Goal: Browse casually

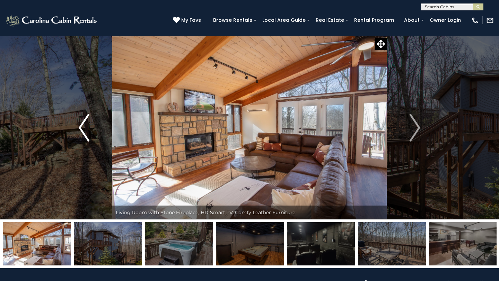
click at [82, 131] on img "Previous" at bounding box center [84, 128] width 10 height 28
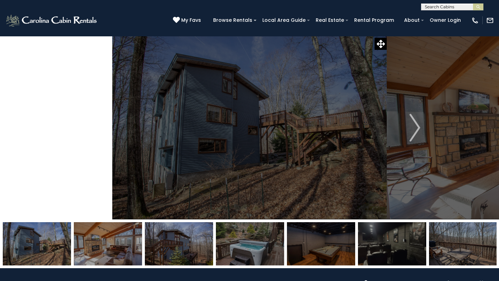
click at [82, 131] on img "Previous" at bounding box center [84, 128] width 10 height 28
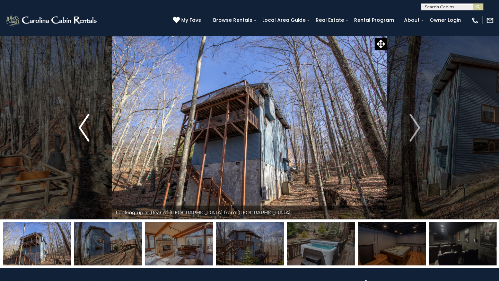
click at [82, 131] on img "Previous" at bounding box center [84, 128] width 10 height 28
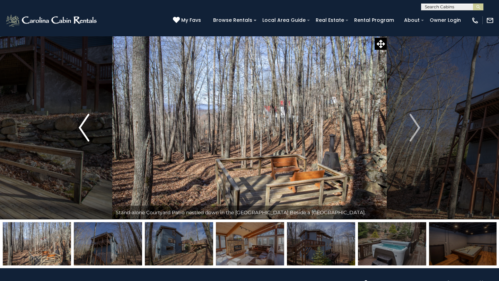
click at [82, 131] on img "Previous" at bounding box center [84, 128] width 10 height 28
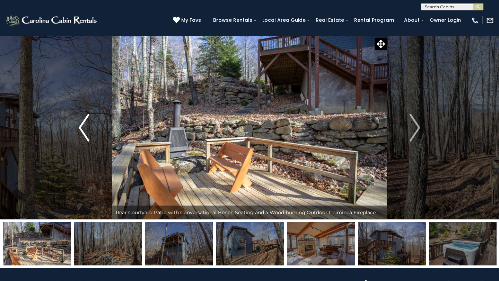
click at [82, 131] on img "Previous" at bounding box center [84, 128] width 10 height 28
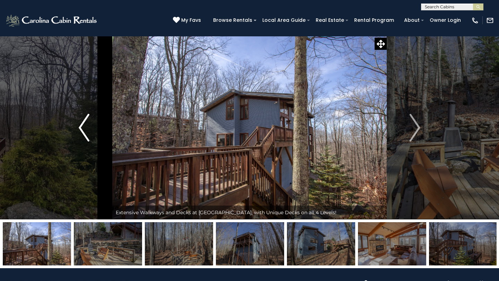
click at [82, 131] on img "Previous" at bounding box center [84, 128] width 10 height 28
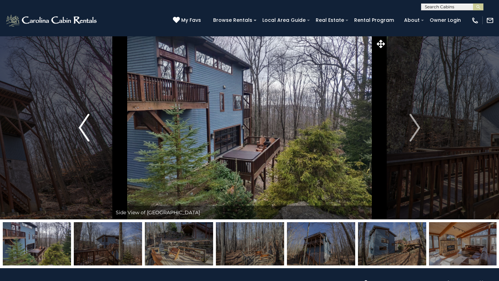
click at [82, 131] on img "Previous" at bounding box center [84, 128] width 10 height 28
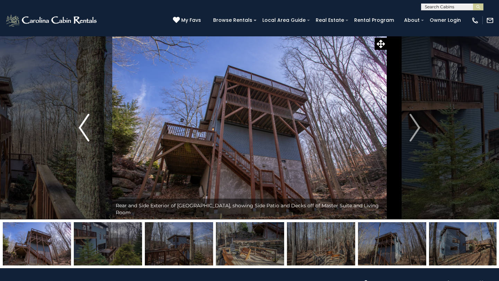
click at [82, 131] on img "Previous" at bounding box center [84, 128] width 10 height 28
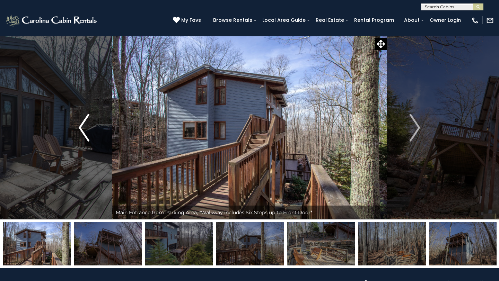
click at [82, 131] on img "Previous" at bounding box center [84, 128] width 10 height 28
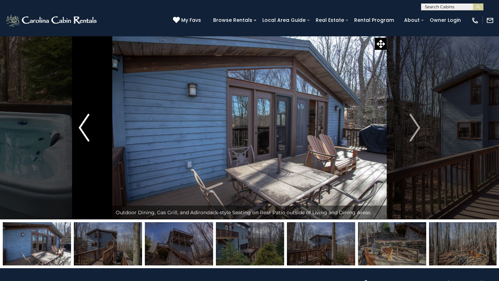
click at [82, 131] on img "Previous" at bounding box center [84, 128] width 10 height 28
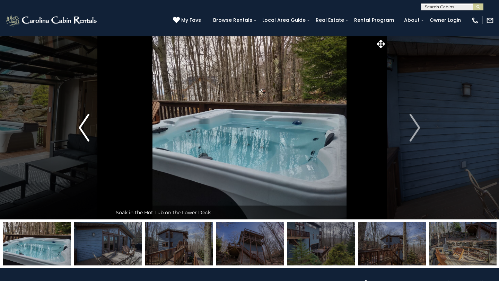
click at [82, 131] on img "Previous" at bounding box center [84, 128] width 10 height 28
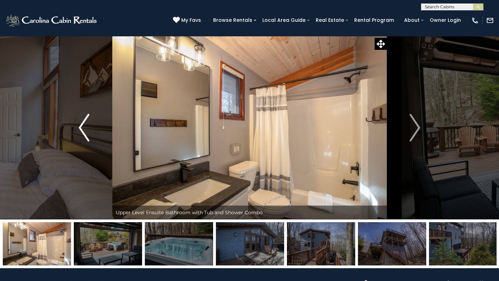
click at [82, 131] on img "Previous" at bounding box center [84, 128] width 10 height 28
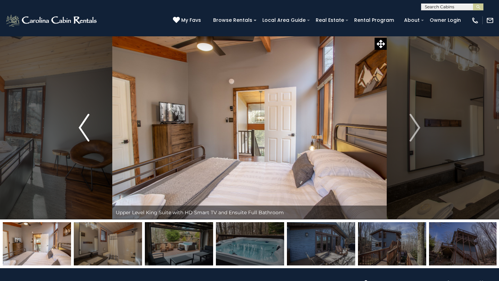
click at [82, 131] on img "Previous" at bounding box center [84, 128] width 10 height 28
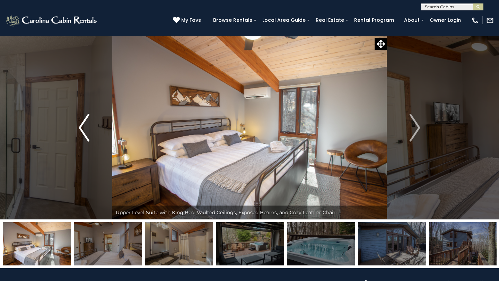
click at [82, 131] on img "Previous" at bounding box center [84, 128] width 10 height 28
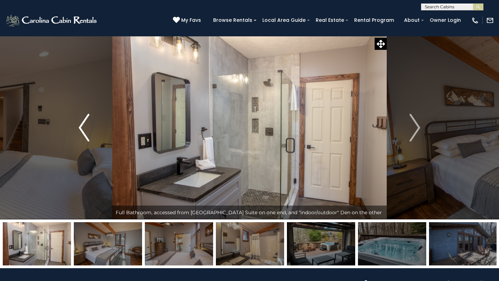
click at [82, 131] on img "Previous" at bounding box center [84, 128] width 10 height 28
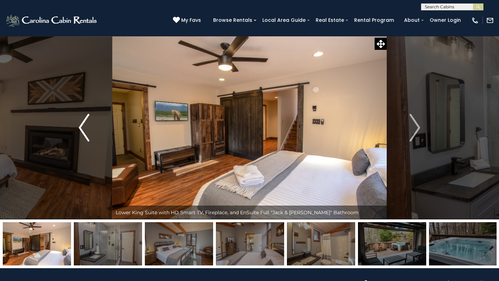
click at [82, 131] on img "Previous" at bounding box center [84, 128] width 10 height 28
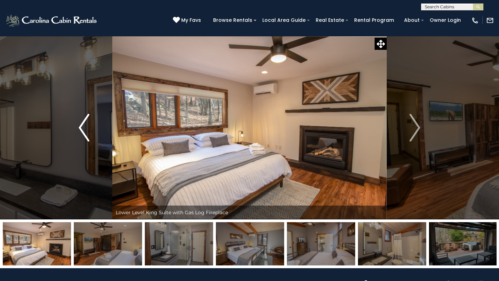
click at [82, 131] on img "Previous" at bounding box center [84, 128] width 10 height 28
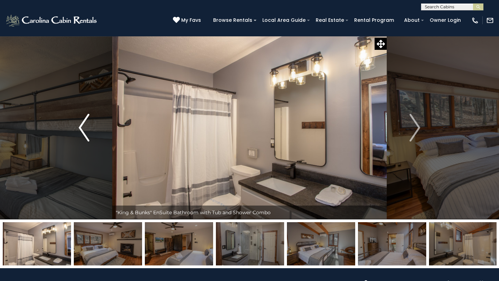
click at [82, 131] on img "Previous" at bounding box center [84, 128] width 10 height 28
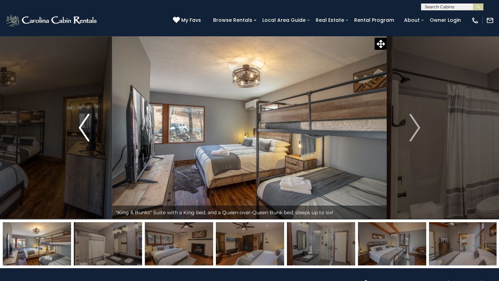
click at [82, 131] on img "Previous" at bounding box center [84, 128] width 10 height 28
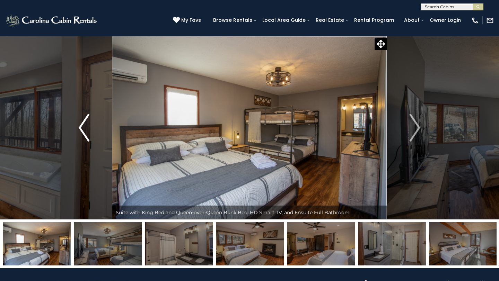
click at [82, 131] on img "Previous" at bounding box center [84, 128] width 10 height 28
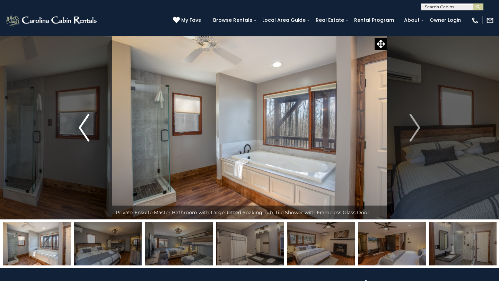
click at [82, 131] on img "Previous" at bounding box center [84, 128] width 10 height 28
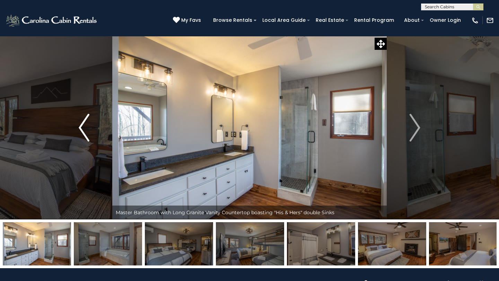
click at [82, 131] on img "Previous" at bounding box center [84, 128] width 10 height 28
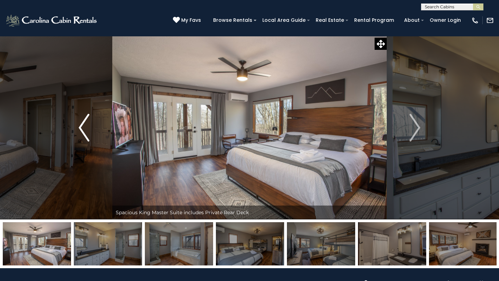
click at [82, 131] on img "Previous" at bounding box center [84, 128] width 10 height 28
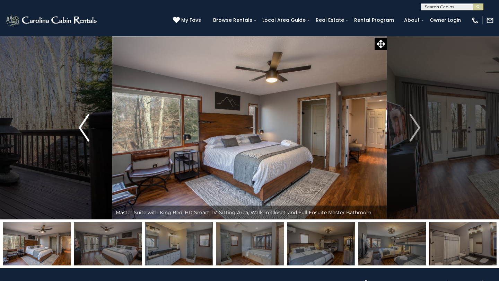
click at [82, 131] on img "Previous" at bounding box center [84, 128] width 10 height 28
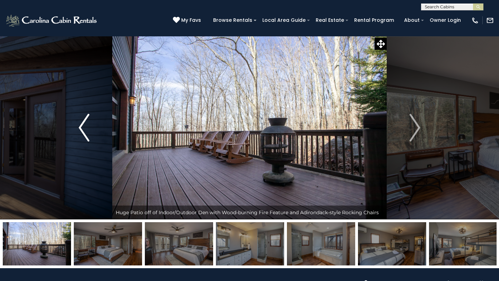
click at [82, 131] on img "Previous" at bounding box center [84, 128] width 10 height 28
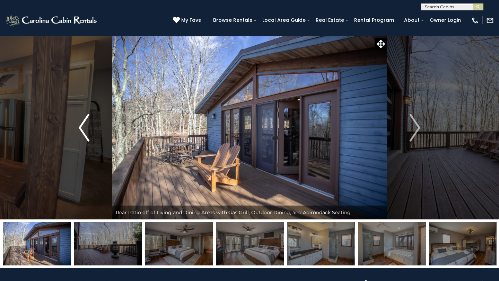
click at [82, 131] on img "Previous" at bounding box center [84, 128] width 10 height 28
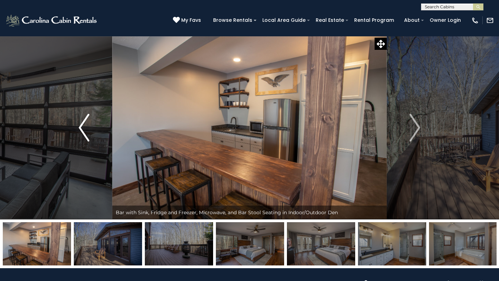
click at [82, 131] on img "Previous" at bounding box center [84, 128] width 10 height 28
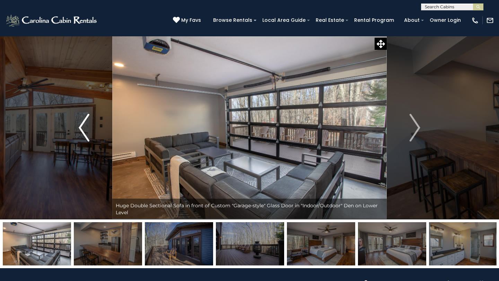
click at [82, 131] on img "Previous" at bounding box center [84, 128] width 10 height 28
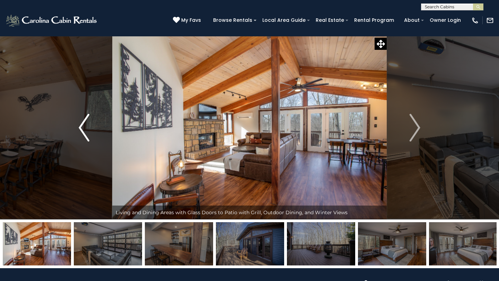
click at [82, 131] on img "Previous" at bounding box center [84, 128] width 10 height 28
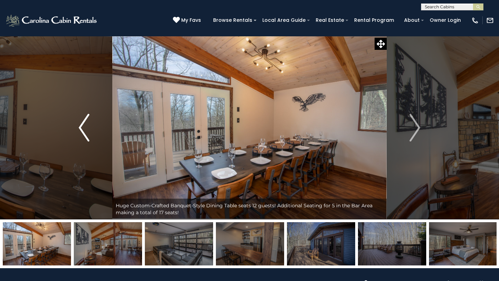
click at [82, 131] on img "Previous" at bounding box center [84, 128] width 10 height 28
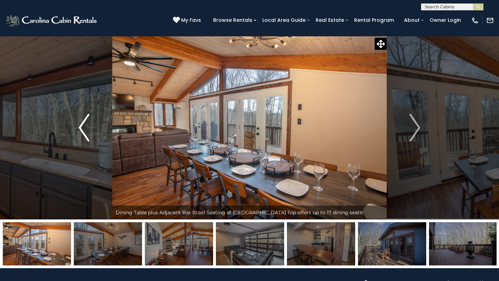
click at [82, 131] on img "Previous" at bounding box center [84, 128] width 10 height 28
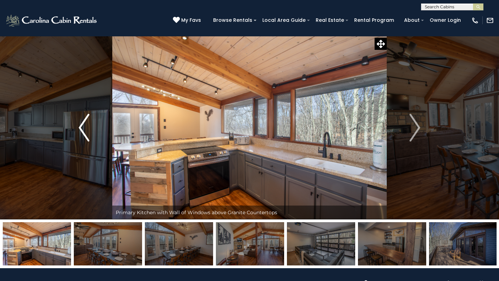
click at [82, 131] on img "Previous" at bounding box center [84, 128] width 10 height 28
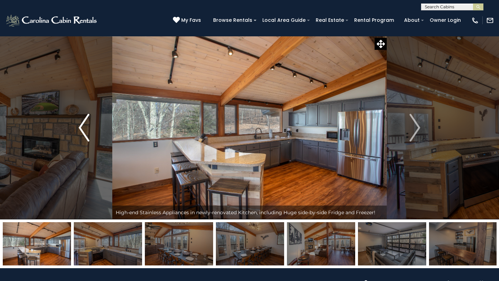
click at [82, 131] on img "Previous" at bounding box center [84, 128] width 10 height 28
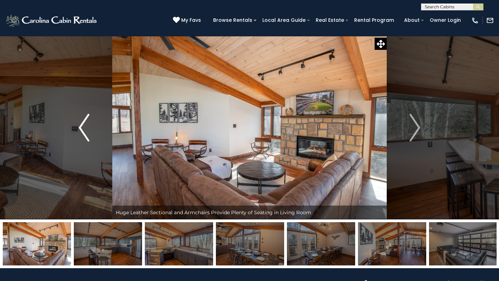
click at [82, 131] on img "Previous" at bounding box center [84, 128] width 10 height 28
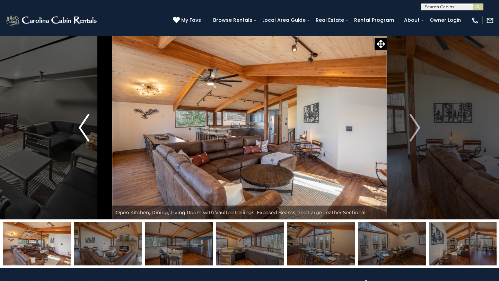
click at [82, 131] on img "Previous" at bounding box center [84, 128] width 10 height 28
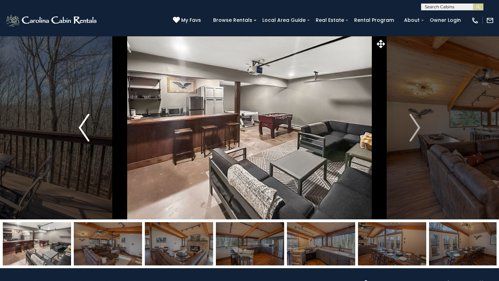
click at [82, 131] on img "Previous" at bounding box center [84, 128] width 10 height 28
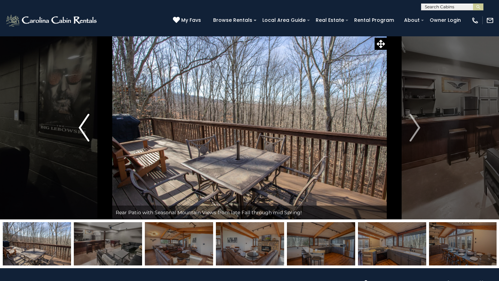
click at [82, 131] on img "Previous" at bounding box center [84, 128] width 10 height 28
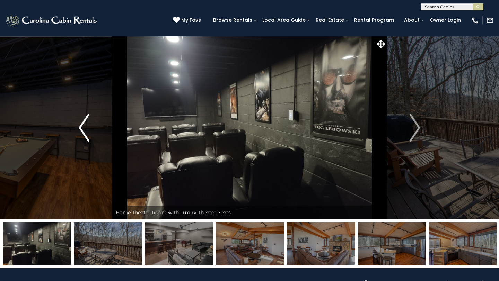
click at [82, 131] on img "Previous" at bounding box center [84, 128] width 10 height 28
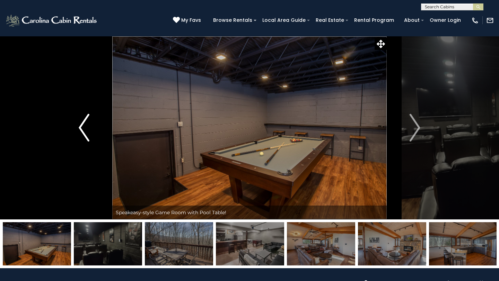
click at [82, 131] on img "Previous" at bounding box center [84, 128] width 10 height 28
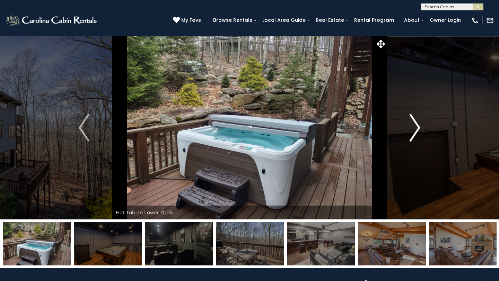
click at [416, 136] on img "Next" at bounding box center [415, 128] width 10 height 28
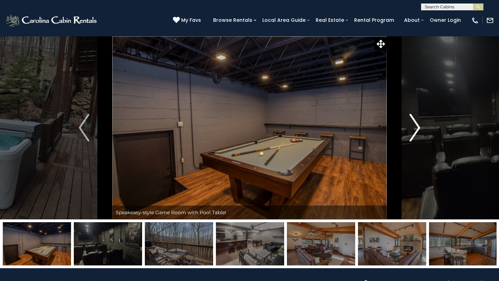
click at [416, 136] on img "Next" at bounding box center [415, 128] width 10 height 28
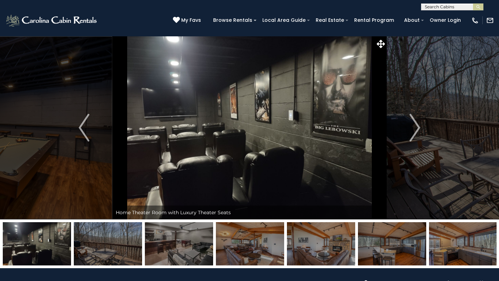
click at [319, 122] on img at bounding box center [249, 128] width 275 height 184
drag, startPoint x: 285, startPoint y: 116, endPoint x: 139, endPoint y: 0, distance: 186.3
click at [262, 140] on img at bounding box center [249, 128] width 275 height 184
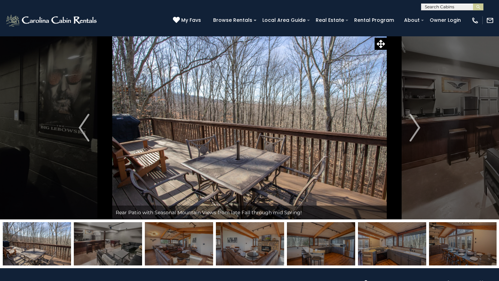
click at [85, 134] on img "Previous" at bounding box center [84, 128] width 10 height 28
